Goal: Task Accomplishment & Management: Use online tool/utility

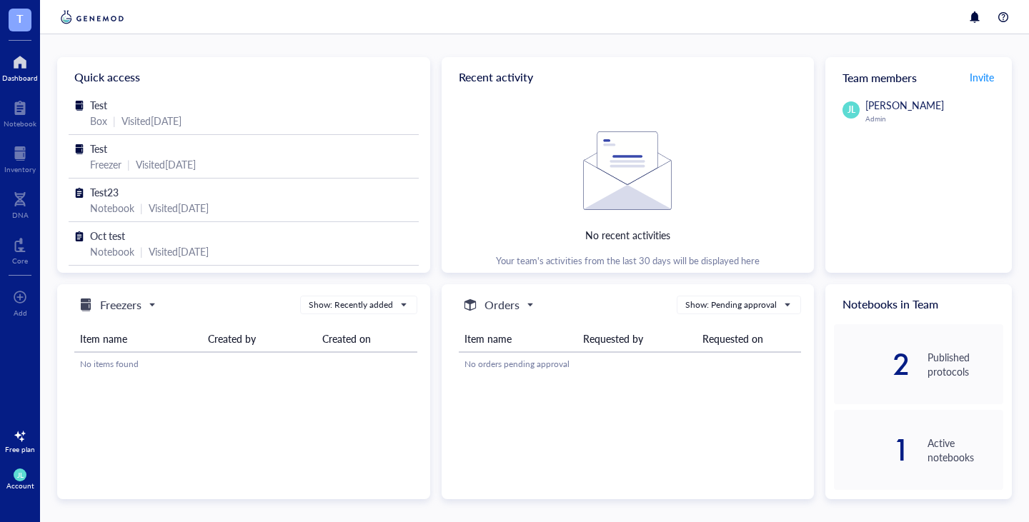
click at [29, 477] on div "JL Account" at bounding box center [20, 480] width 40 height 40
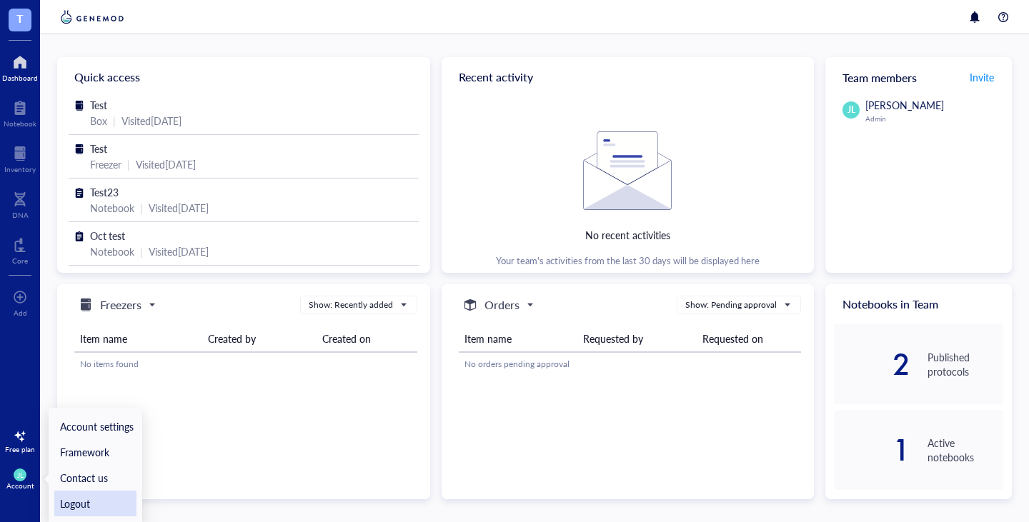
click at [83, 502] on link "Logout" at bounding box center [95, 504] width 82 height 26
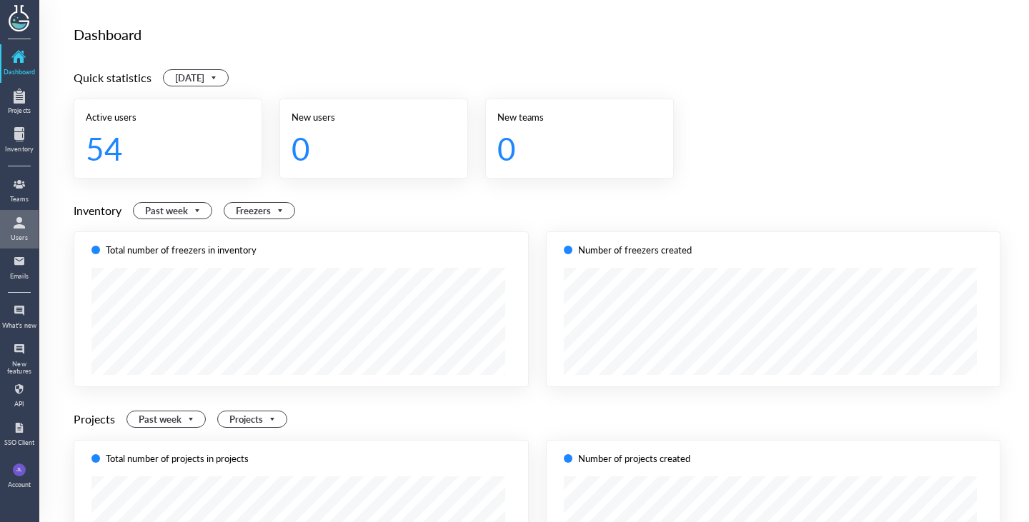
click at [21, 234] on div "Users" at bounding box center [19, 237] width 36 height 7
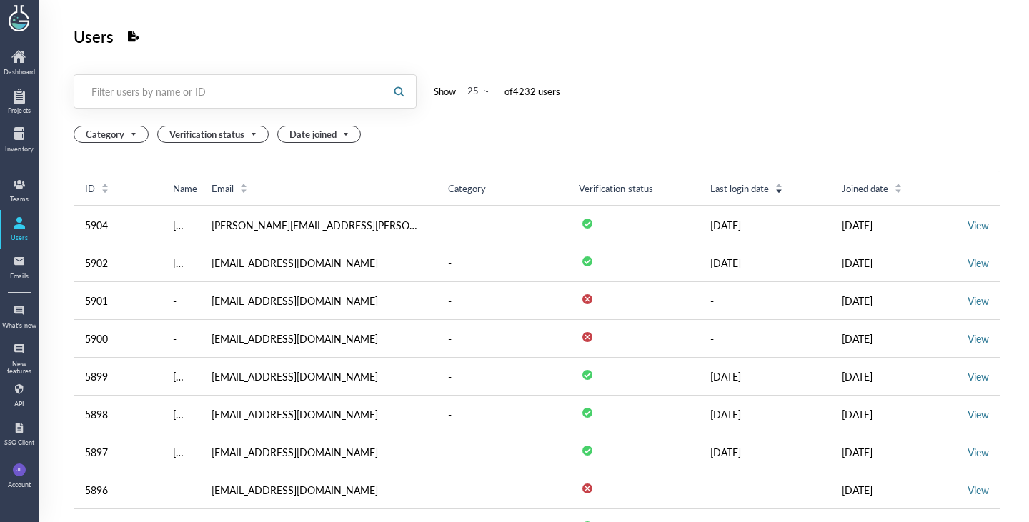
click at [252, 94] on div "Filter users by name or ID" at bounding box center [228, 91] width 275 height 14
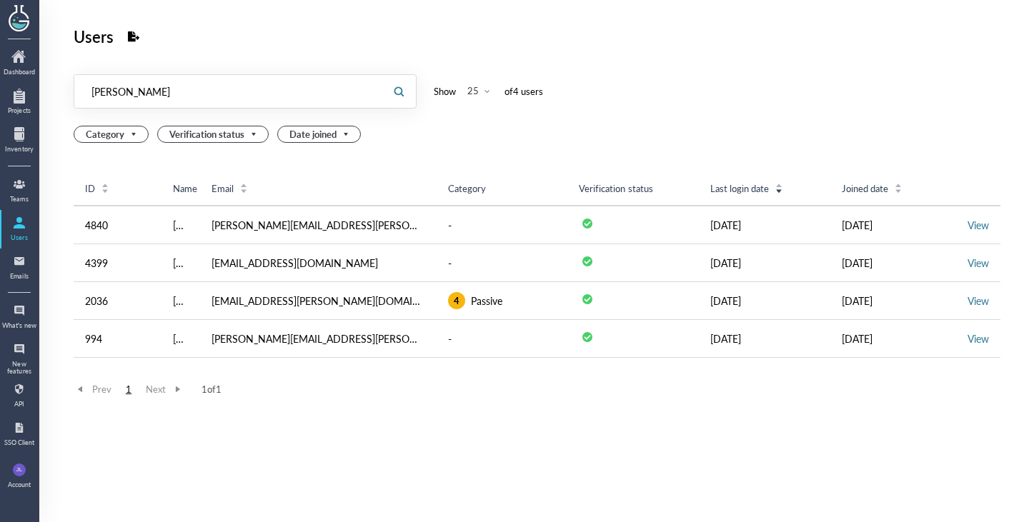
click at [317, 91] on input "[PERSON_NAME]" at bounding box center [227, 91] width 307 height 23
paste input "[PERSON_NAME] <[EMAIL_ADDRESS][US_STATE][DOMAIN_NAME]>"
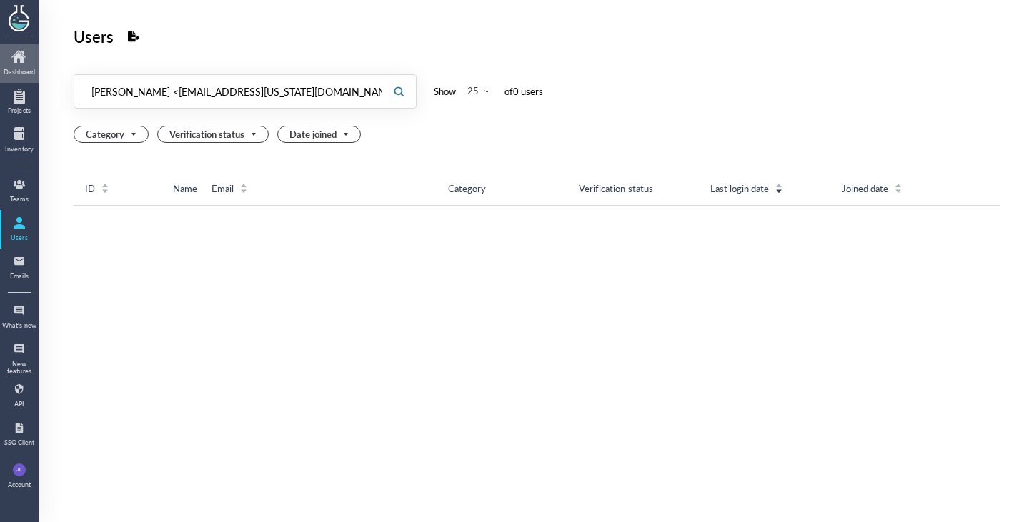
drag, startPoint x: 163, startPoint y: 90, endPoint x: 0, endPoint y: 72, distance: 163.9
click at [0, 72] on div "Dashboard Projects Inventory Teams Users Emails What's new New features API SSO…" at bounding box center [514, 261] width 1029 height 522
click at [228, 91] on input "[EMAIL_ADDRESS][US_STATE][DOMAIN_NAME]" at bounding box center [227, 91] width 307 height 23
paste input "[PERSON_NAME] <[EMAIL_ADDRESS][US_STATE][DOMAIN_NAME]>"
drag, startPoint x: 151, startPoint y: 91, endPoint x: 0, endPoint y: 76, distance: 151.5
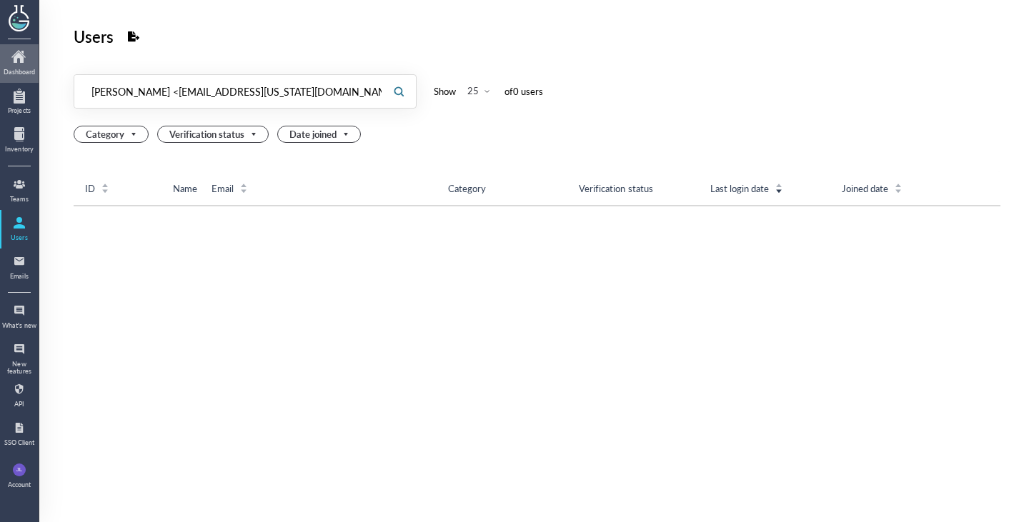
click at [0, 76] on div "Dashboard Projects Inventory Teams Users Emails What's new New features API SSO…" at bounding box center [514, 261] width 1029 height 522
type input "[EMAIL_ADDRESS][US_STATE][DOMAIN_NAME]"
click at [302, 291] on div "Users Filter users by name or ID [EMAIL_ADDRESS][US_STATE][DOMAIN_NAME] [EMAIL_…" at bounding box center [534, 286] width 990 height 572
